Goal: Complete application form: Complete application form

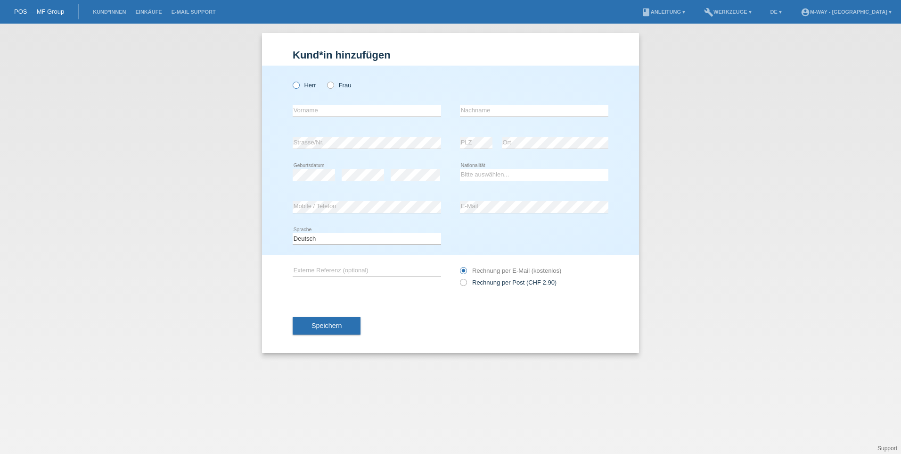
click at [291, 80] on icon at bounding box center [291, 80] width 0 height 0
click at [294, 87] on input "Herr" at bounding box center [296, 85] width 6 height 6
radio input "true"
click at [304, 111] on input "text" at bounding box center [367, 111] width 149 height 12
click at [334, 111] on input "text" at bounding box center [367, 111] width 149 height 12
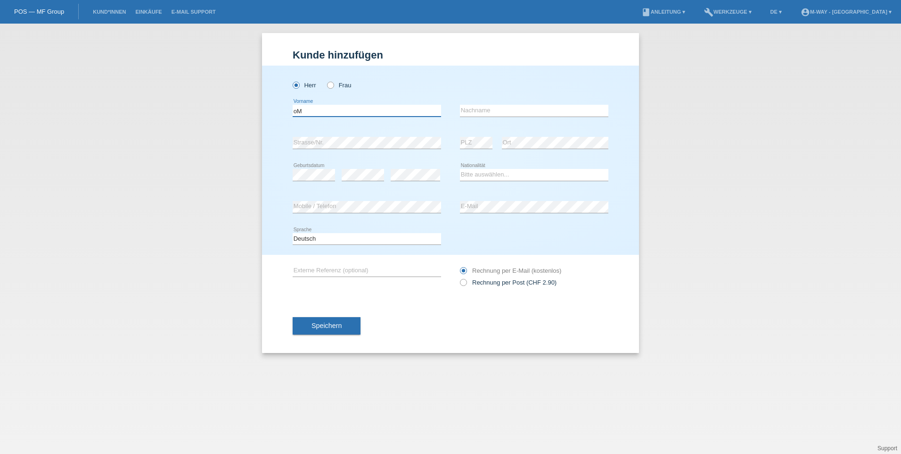
type input "o"
drag, startPoint x: 334, startPoint y: 110, endPoint x: 289, endPoint y: 115, distance: 46.0
click at [289, 115] on div "[PERSON_NAME] Frau [PERSON_NAME] error Vorname C" at bounding box center [450, 160] width 377 height 189
type input "[PERSON_NAME]"
click at [553, 115] on input "text" at bounding box center [534, 111] width 149 height 12
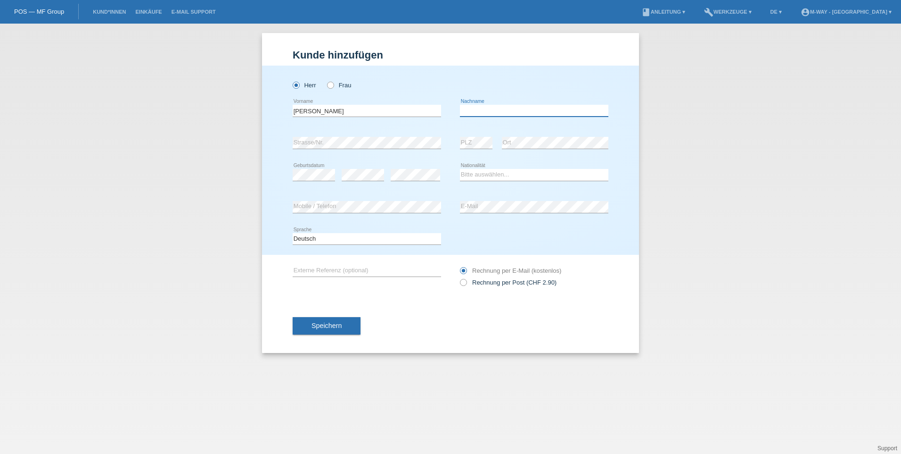
click at [554, 113] on input "text" at bounding box center [534, 111] width 149 height 12
type input "[PERSON_NAME]"
click at [494, 172] on select "Bitte auswählen... [GEOGRAPHIC_DATA] [GEOGRAPHIC_DATA] [GEOGRAPHIC_DATA] [GEOGR…" at bounding box center [534, 174] width 149 height 11
select select "SO"
click at [460, 169] on select "Bitte auswählen... [GEOGRAPHIC_DATA] [GEOGRAPHIC_DATA] [GEOGRAPHIC_DATA] [GEOGR…" at bounding box center [534, 174] width 149 height 11
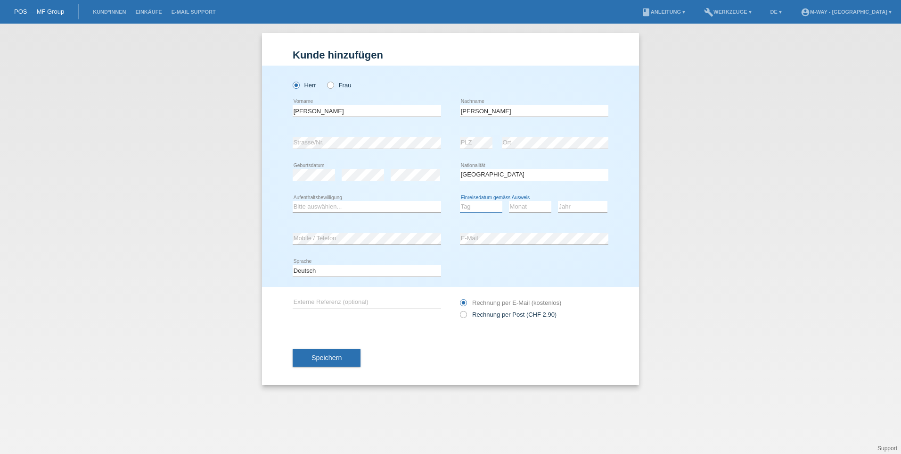
click at [490, 207] on select "Tag 01 02 03 04 05 06 07 08 09 10 11" at bounding box center [481, 206] width 42 height 11
select select "02"
click at [460, 201] on select "Tag 01 02 03 04 05 06 07 08 09 10 11" at bounding box center [481, 206] width 42 height 11
click at [538, 208] on select "Monat 01 02 03 04 05 06 07 08 09 10 11" at bounding box center [530, 206] width 42 height 11
select select "05"
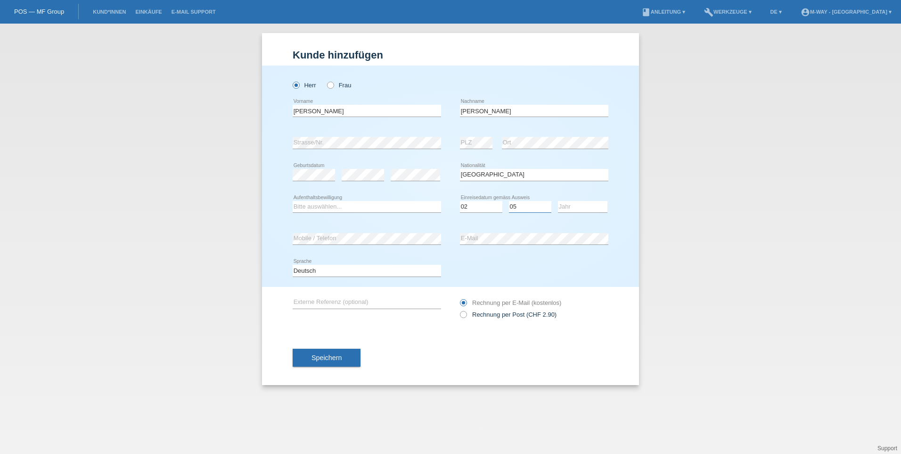
click at [509, 201] on select "Monat 01 02 03 04 05 06 07 08 09 10 11" at bounding box center [530, 206] width 42 height 11
click at [582, 207] on select "Jahr 2025 2024 2023 2022 2021 2020 2019 2018 2017 2016 2015 2014 2013 2012 2011…" at bounding box center [583, 206] width 50 height 11
select select "2015"
click at [558, 201] on select "Jahr 2025 2024 2023 2022 2021 2020 2019 2018 2017 2016 2015 2014 2013 2012 2011…" at bounding box center [583, 206] width 50 height 11
click at [344, 205] on select "Bitte auswählen... C B B - Flüchtlingsstatus Andere" at bounding box center [367, 206] width 149 height 11
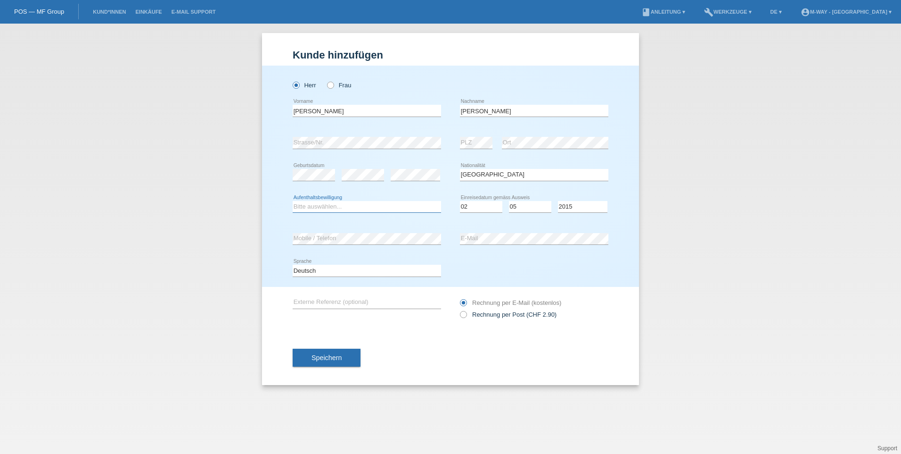
select select "B"
click at [293, 201] on select "Bitte auswählen... C B B - Flüchtlingsstatus Andere" at bounding box center [367, 206] width 149 height 11
click at [464, 257] on div "Deutsch Français Italiano English error Sprache" at bounding box center [451, 271] width 316 height 32
click at [321, 361] on button "Speichern" at bounding box center [327, 357] width 68 height 18
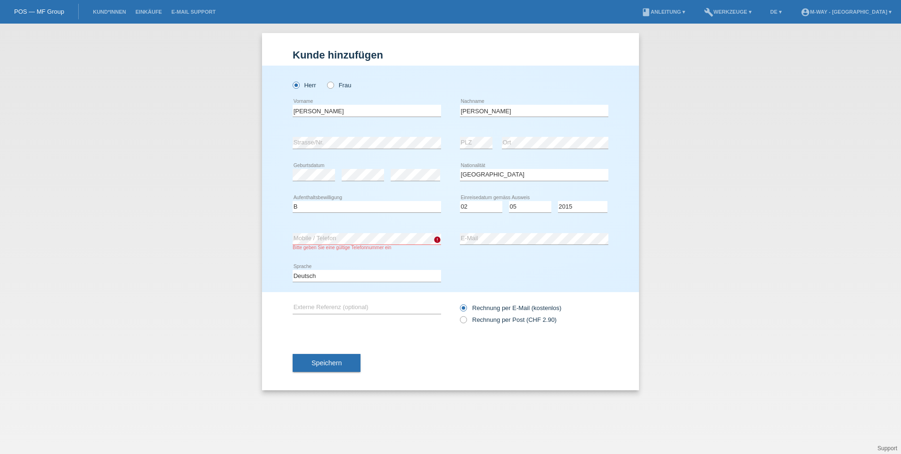
click at [183, 228] on div "Kund*in hinzufügen [PERSON_NAME] hinzufügen [PERSON_NAME] hinzufügen [PERSON_NA…" at bounding box center [450, 239] width 901 height 430
click at [160, 345] on div "Kund*in hinzufügen [PERSON_NAME] hinzufügen [PERSON_NAME] hinzufügen [PERSON_NA…" at bounding box center [450, 239] width 901 height 430
